Goal: Transaction & Acquisition: Download file/media

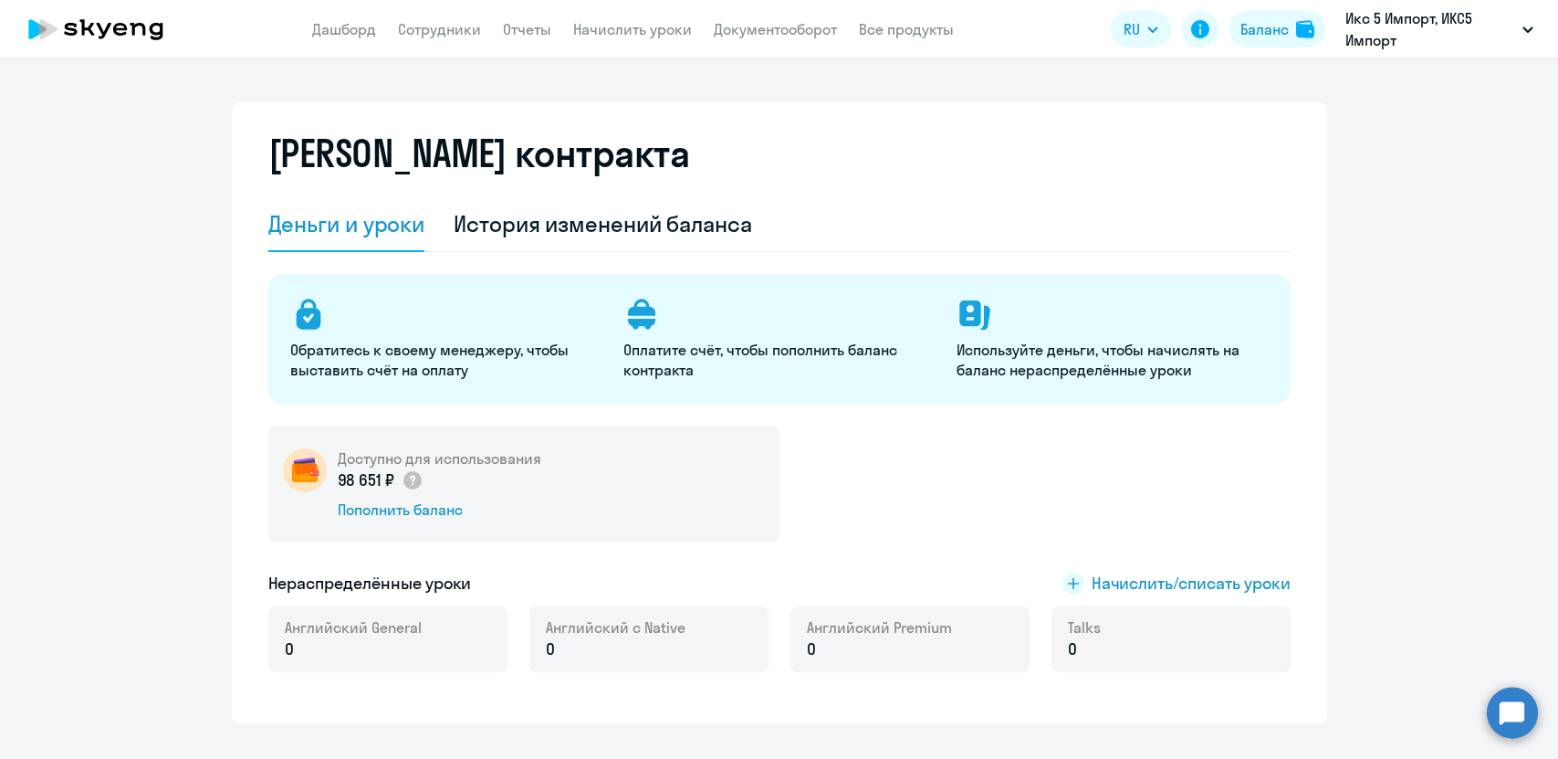
select select "english_adult_not_native_speaker"
click at [759, 27] on link "Документооборот" at bounding box center [775, 29] width 123 height 18
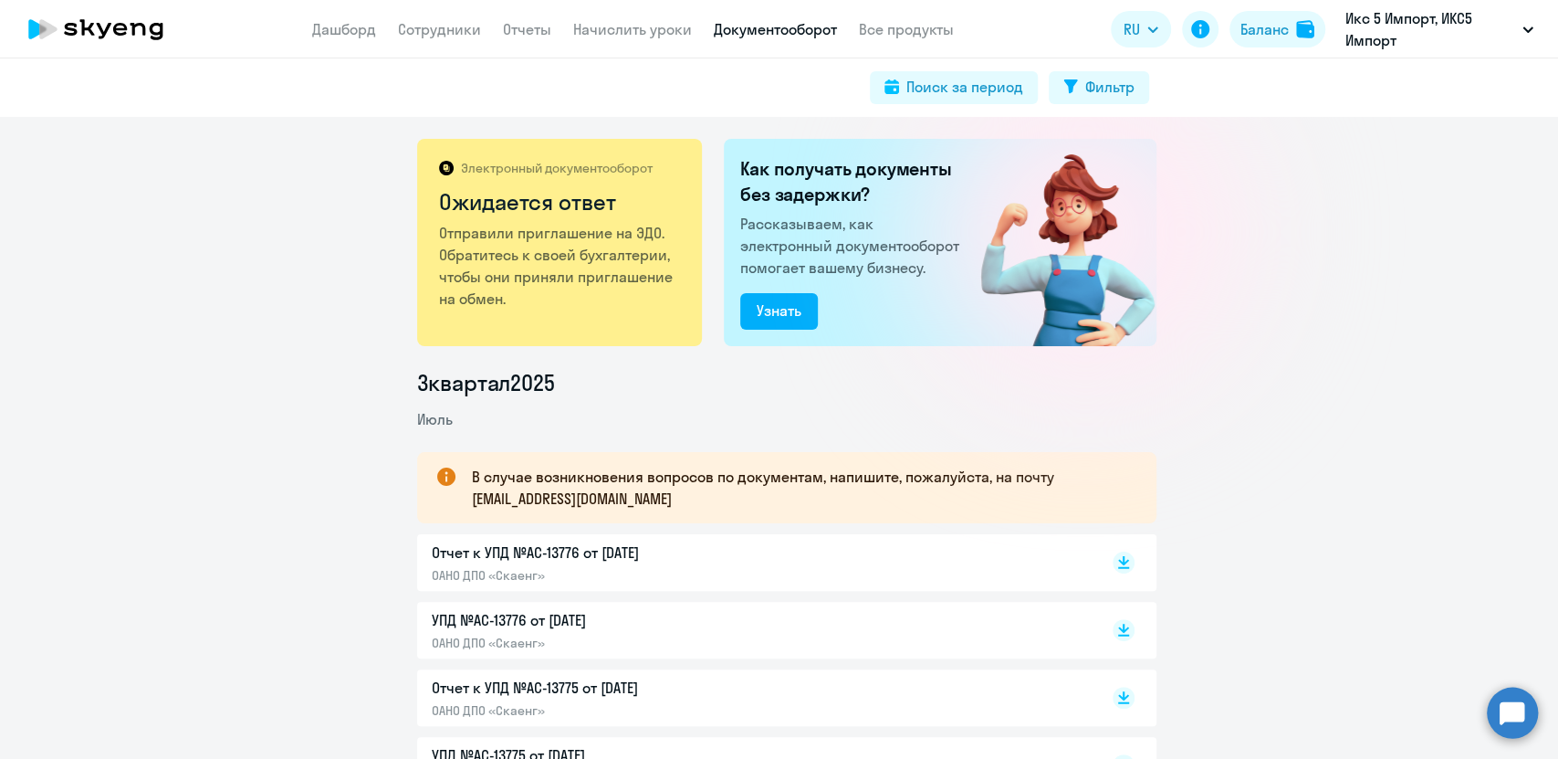
click at [258, 351] on div "Электронный документооборот Ожидается ответ Отправили приглашение на ЭДО. Обрат…" at bounding box center [779, 438] width 1558 height 642
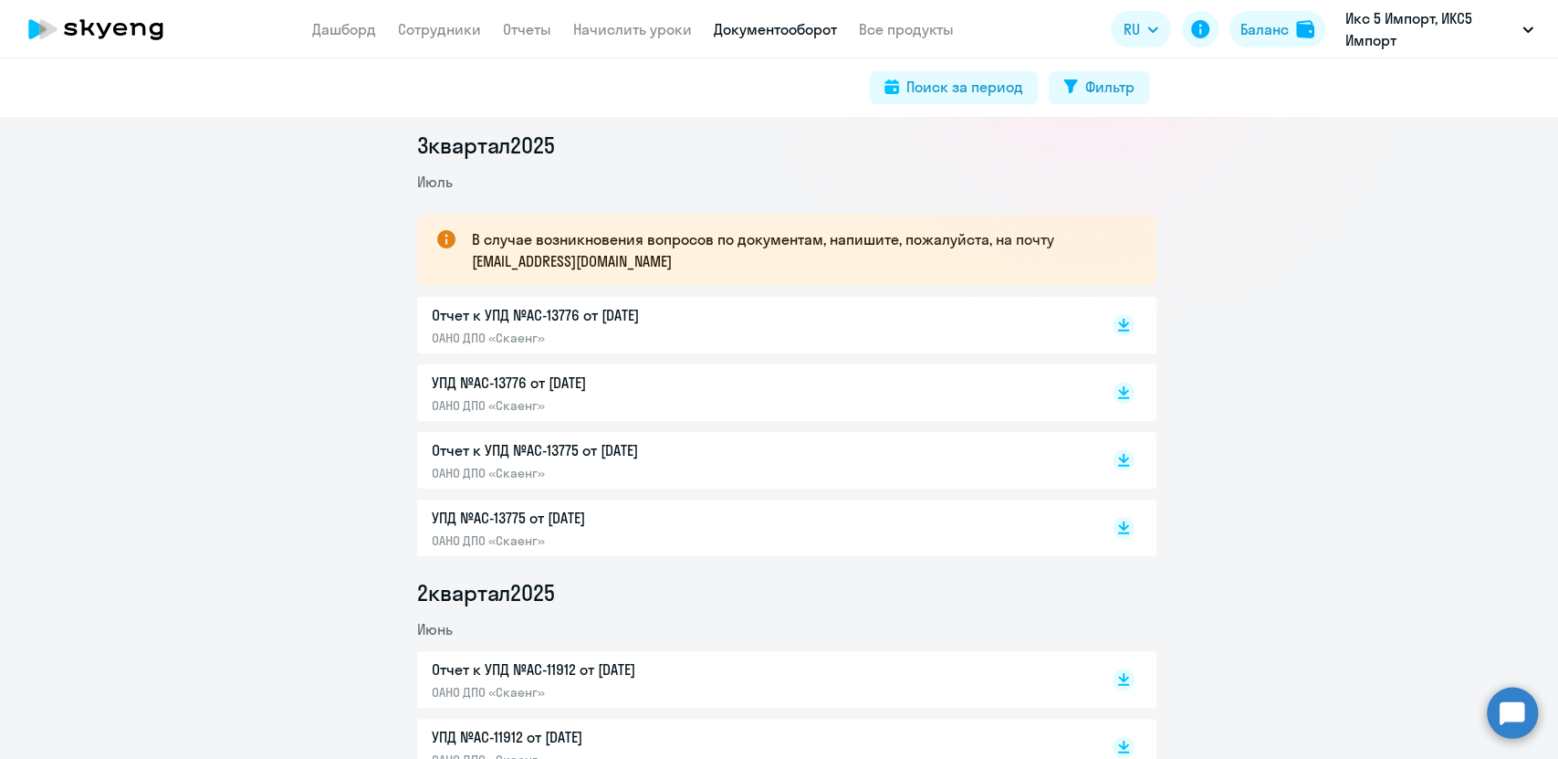
scroll to position [203, 0]
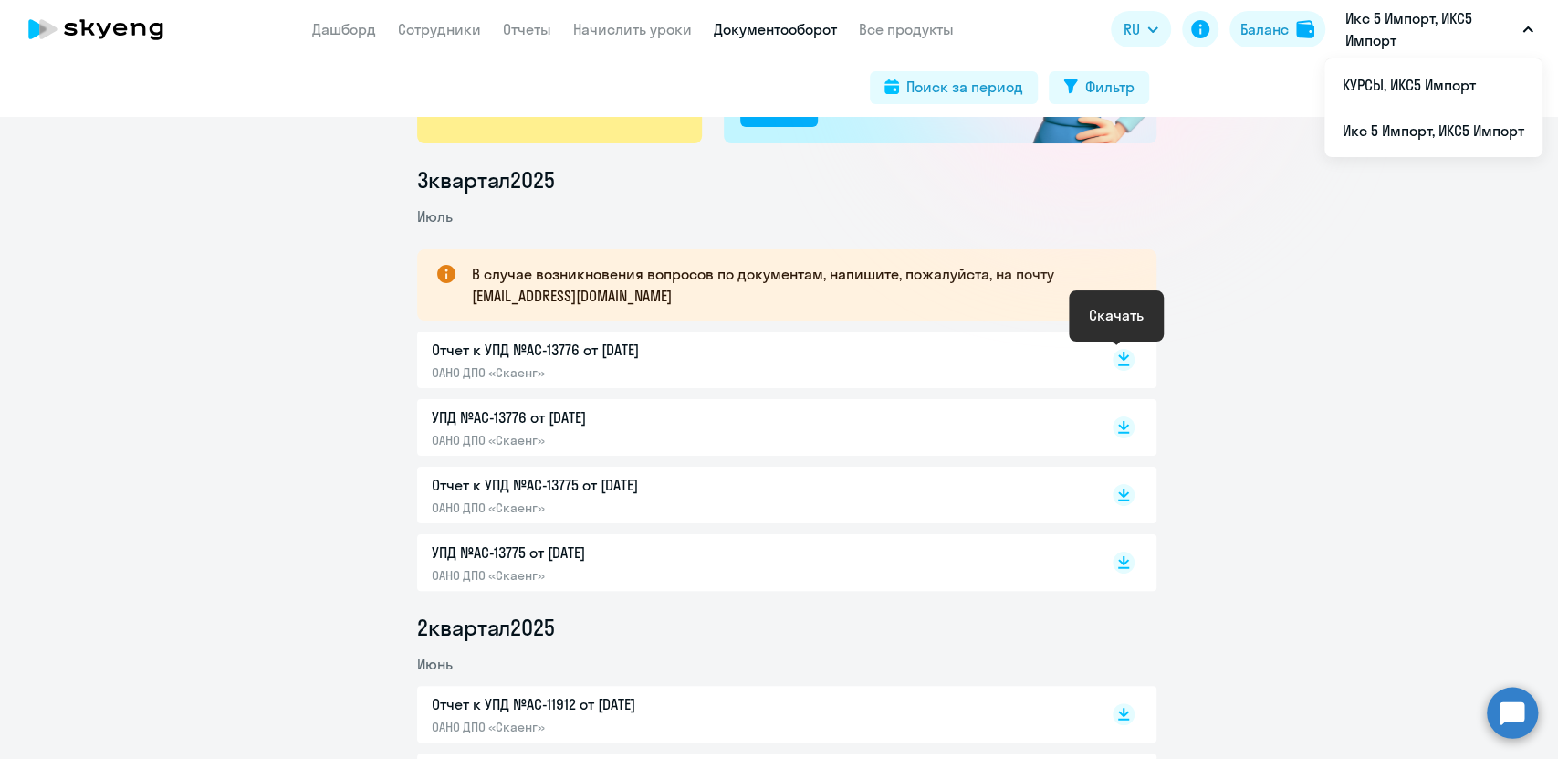
click at [1119, 357] on icon at bounding box center [1123, 355] width 11 height 9
click at [1123, 428] on rect at bounding box center [1124, 427] width 22 height 22
click at [1118, 495] on icon at bounding box center [1123, 491] width 11 height 9
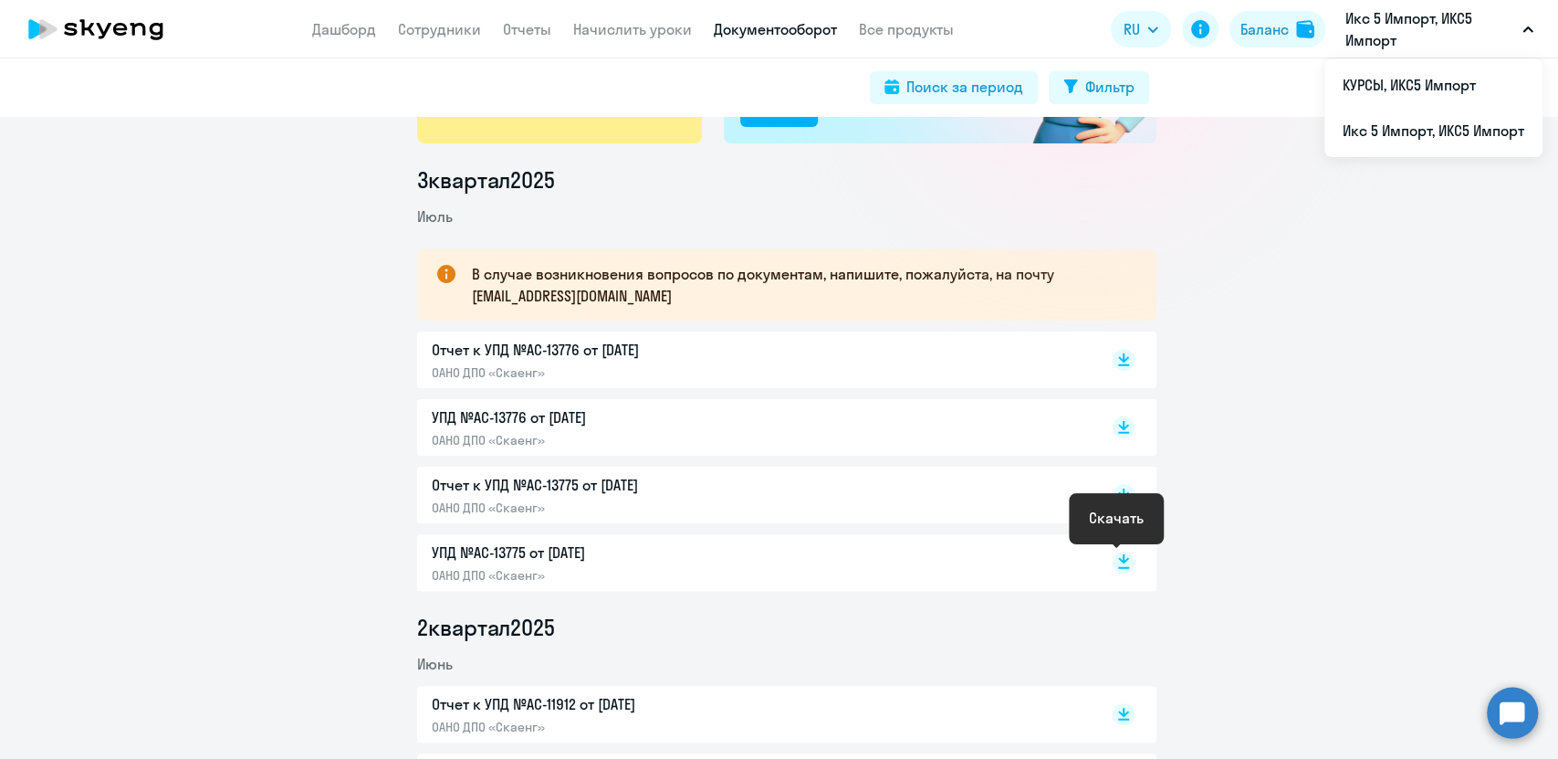
click at [1118, 561] on icon at bounding box center [1123, 558] width 11 height 9
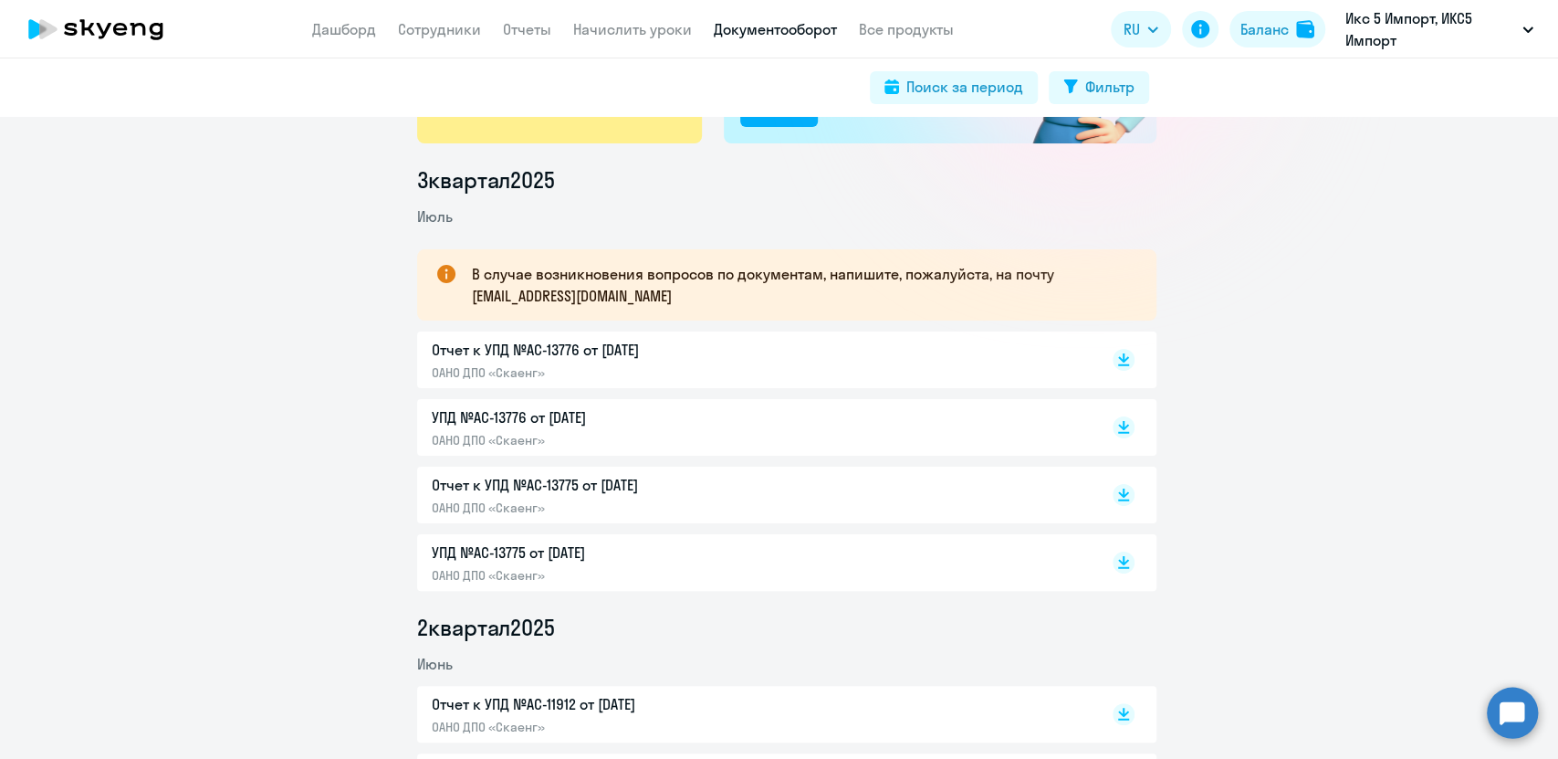
scroll to position [0, 0]
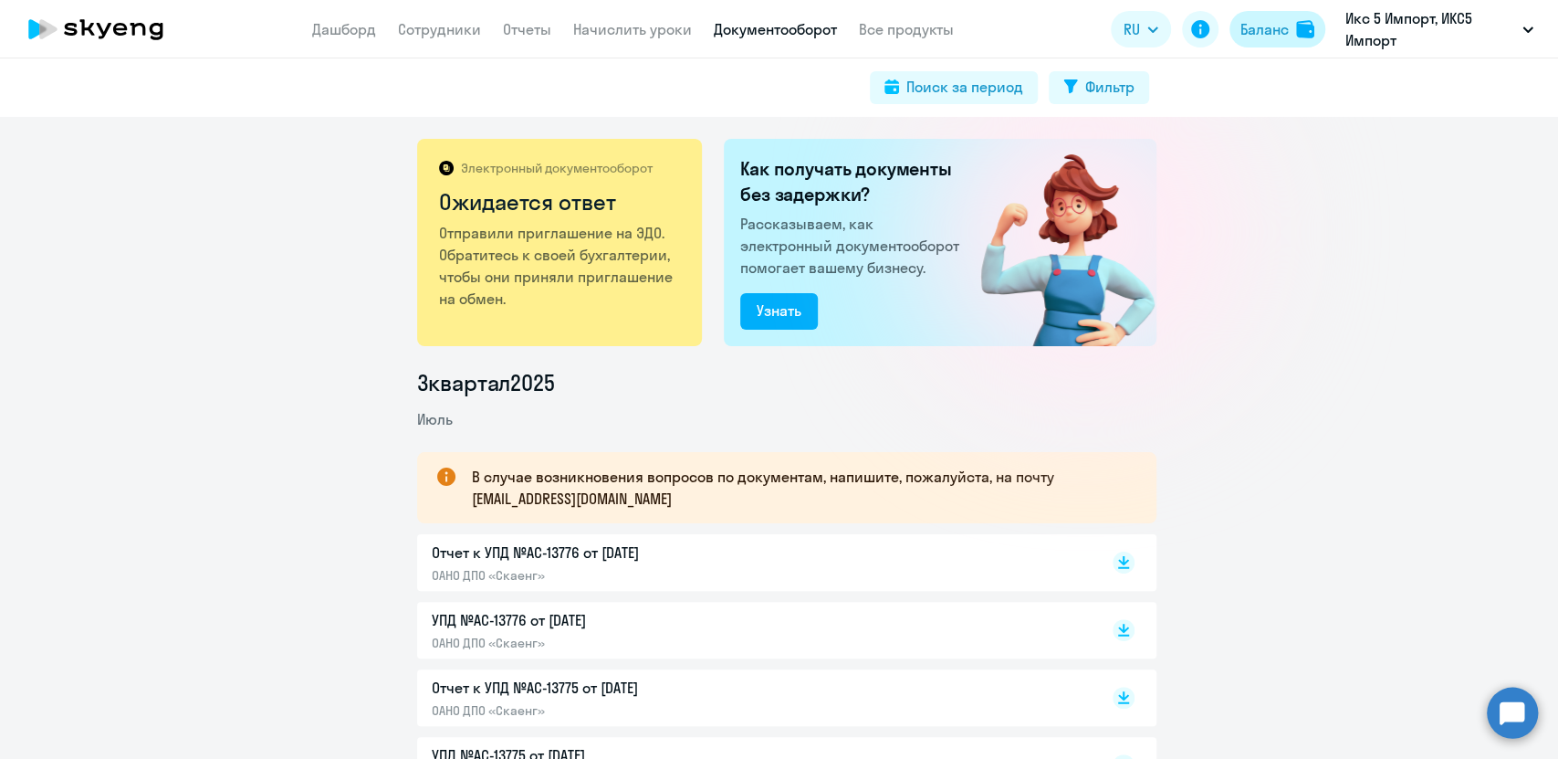
click at [1265, 34] on div "Баланс" at bounding box center [1265, 29] width 48 height 22
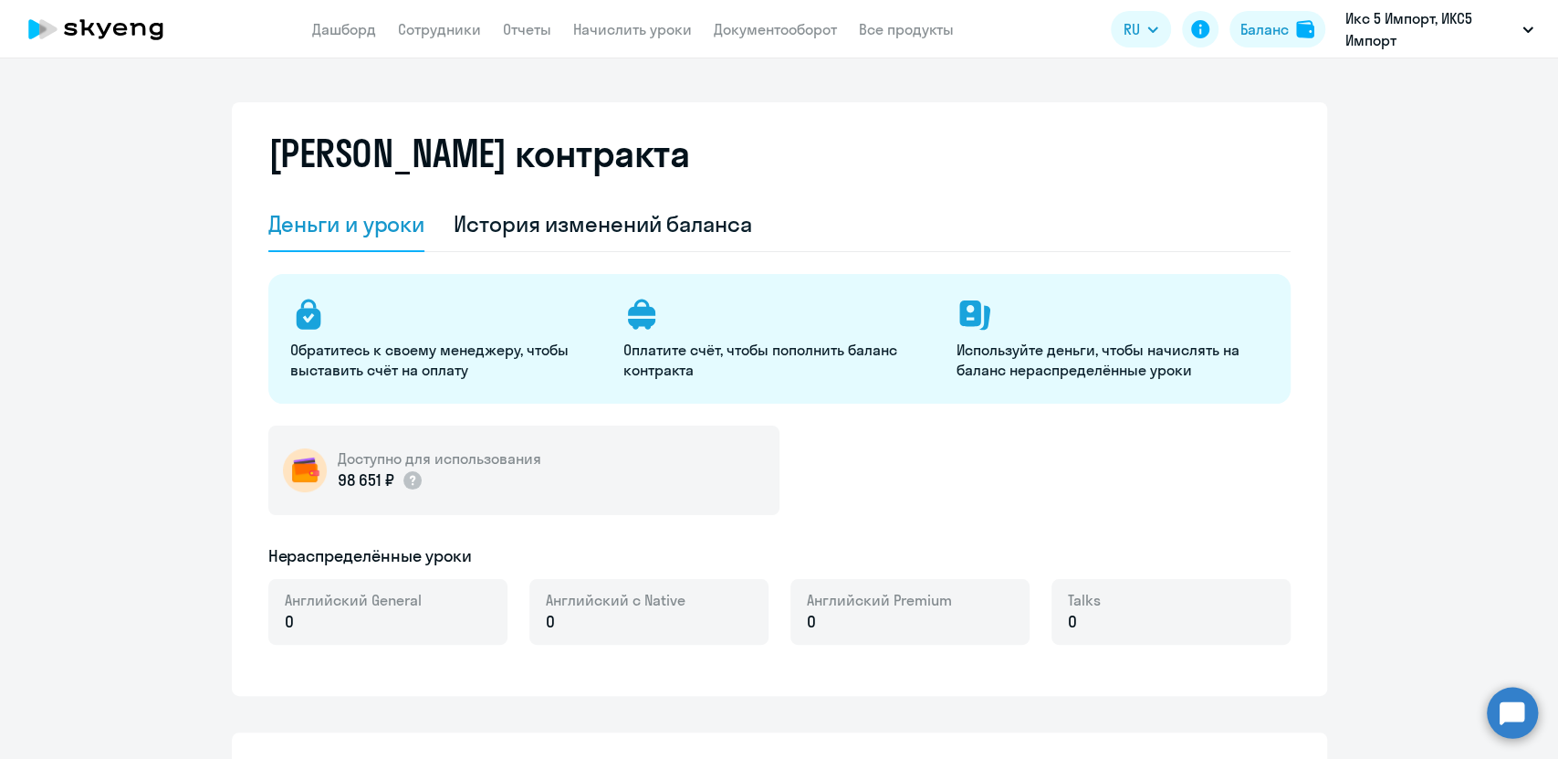
select select "english_adult_not_native_speaker"
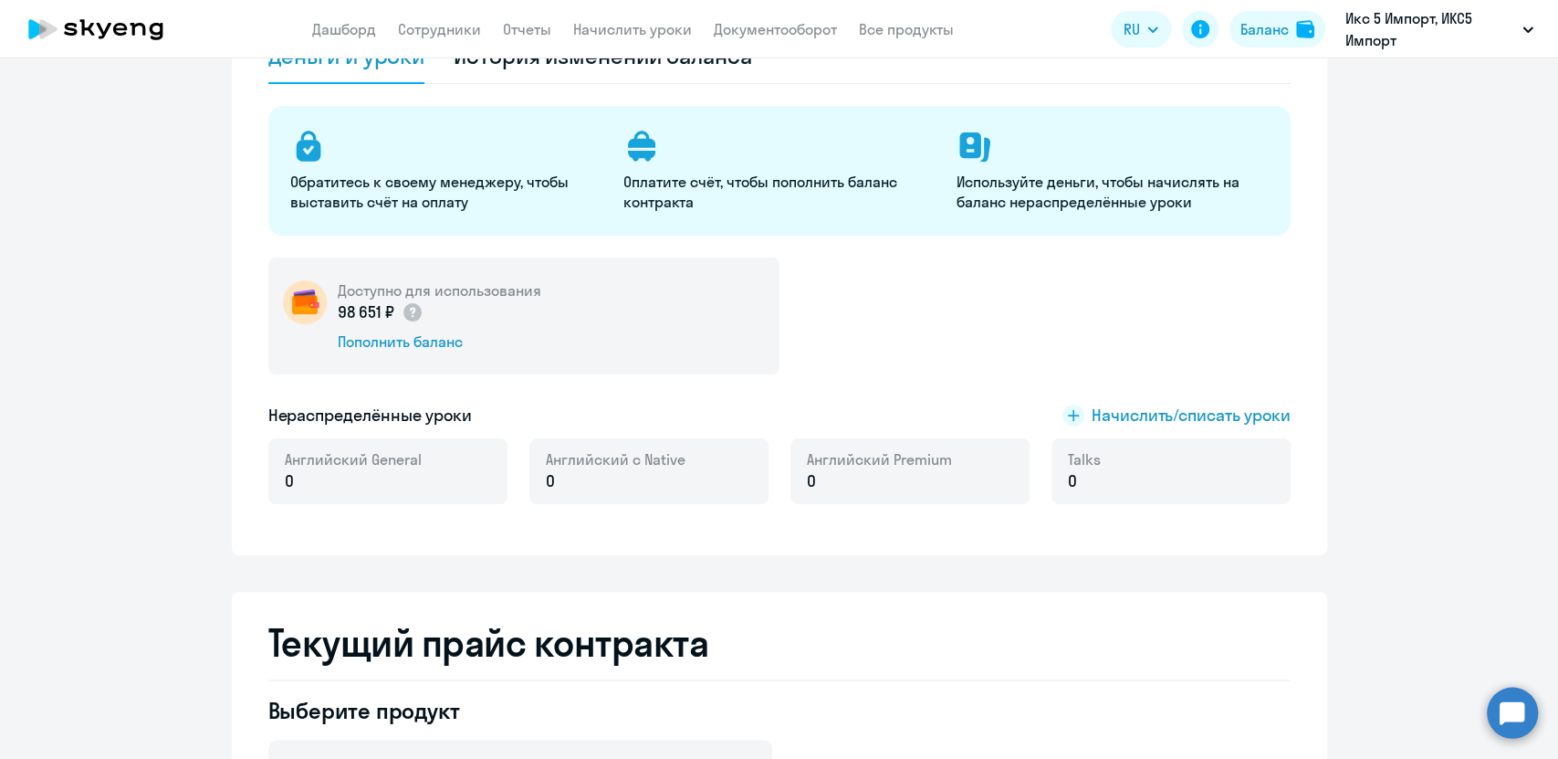
scroll to position [203, 0]
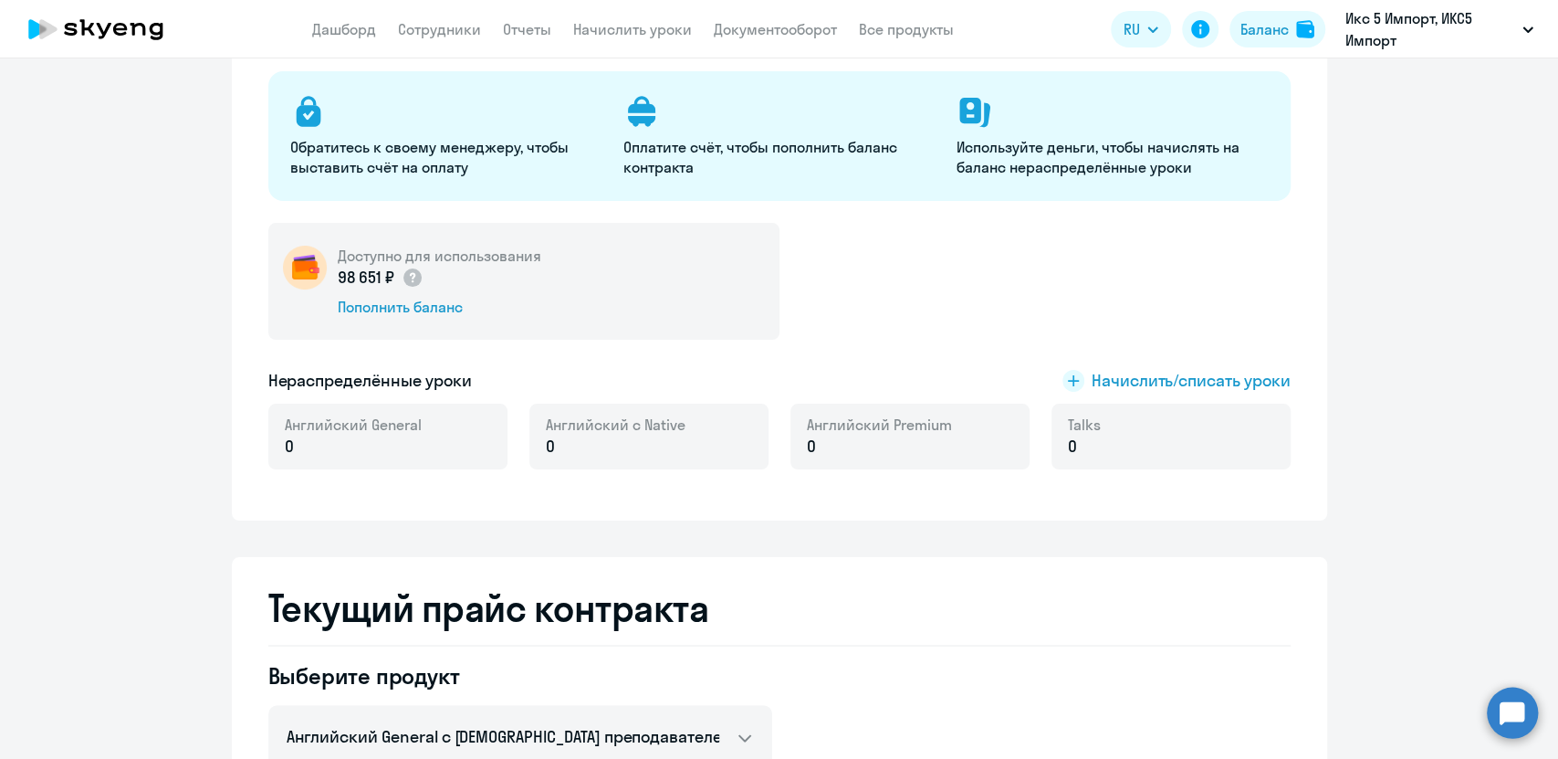
drag, startPoint x: 410, startPoint y: 273, endPoint x: 330, endPoint y: 274, distance: 80.3
click at [338, 274] on div "98 651 ₽" at bounding box center [440, 278] width 204 height 24
